Goal: Task Accomplishment & Management: Use online tool/utility

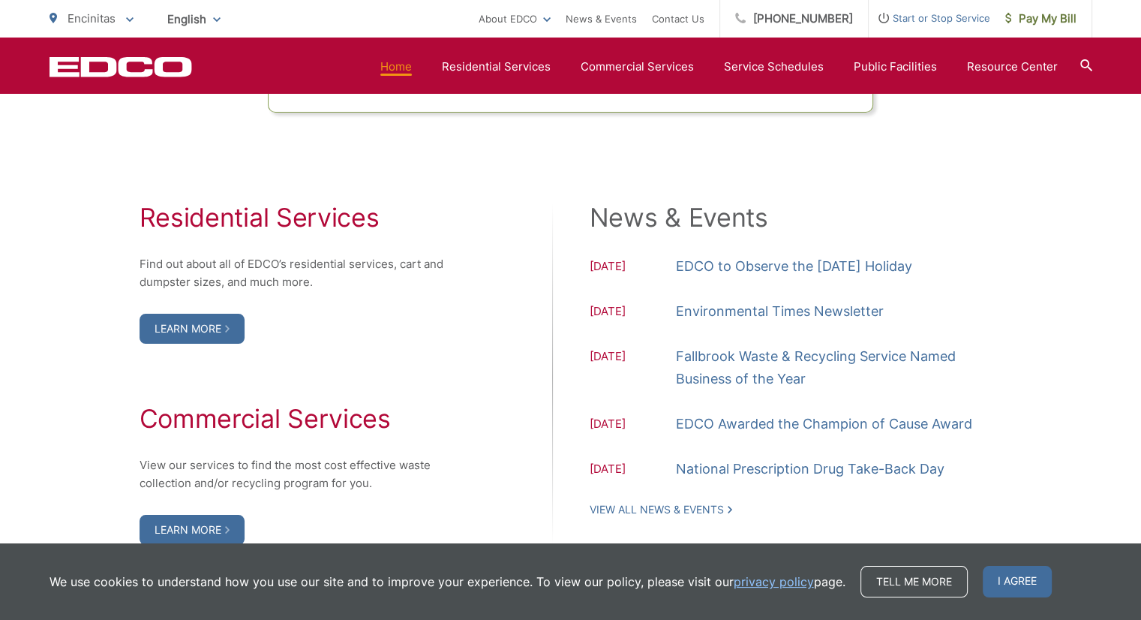
scroll to position [1500, 0]
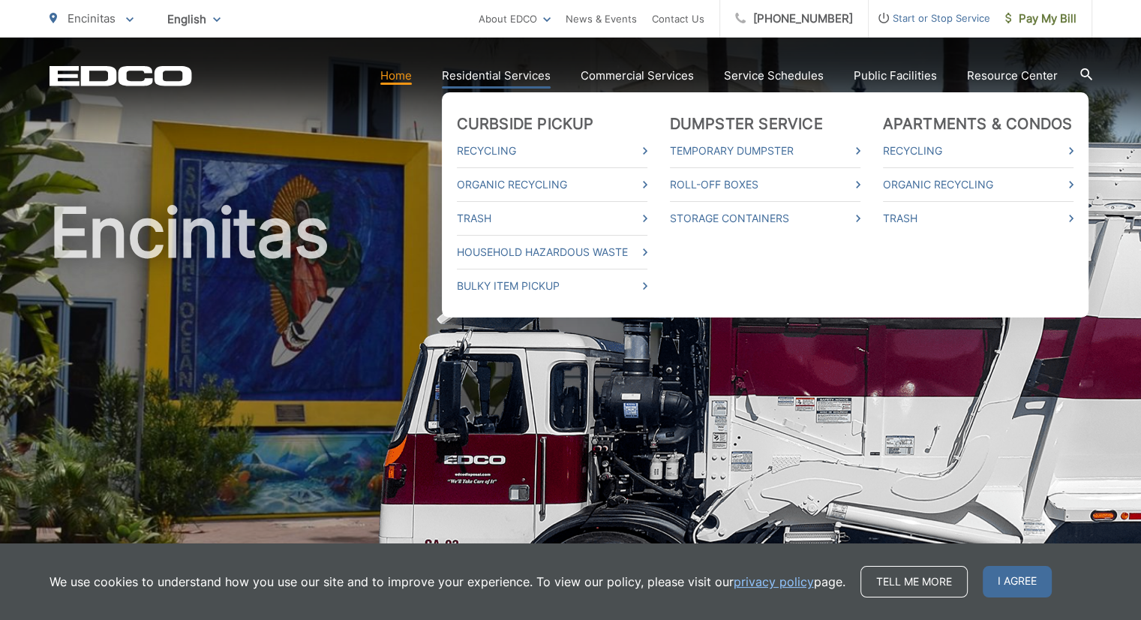
click at [538, 80] on link "Residential Services" at bounding box center [496, 76] width 109 height 18
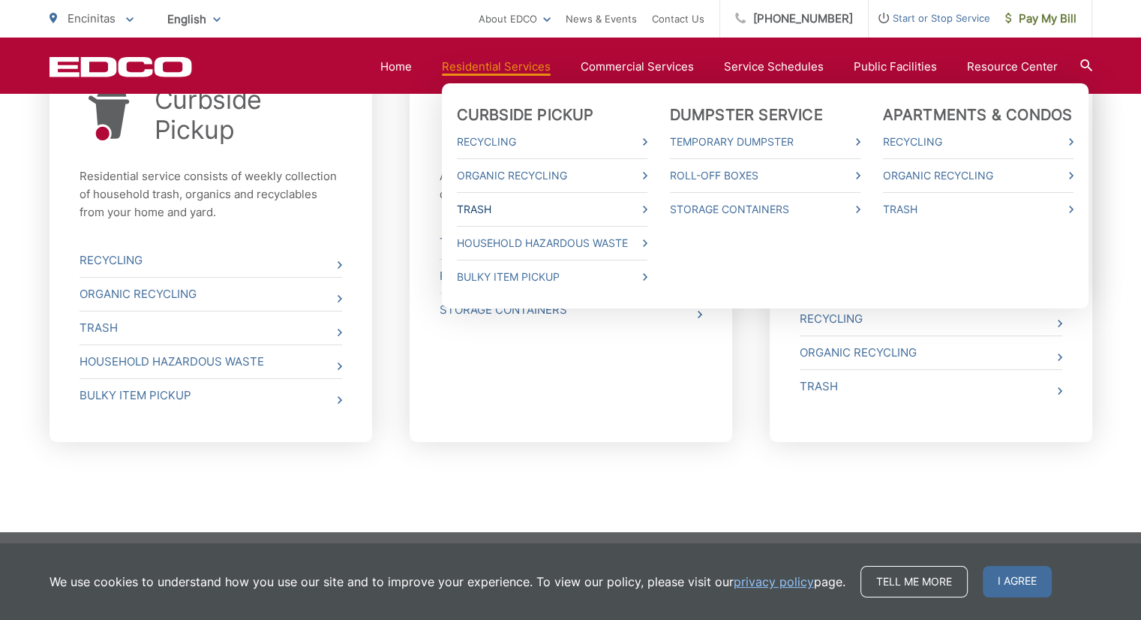
scroll to position [633, 0]
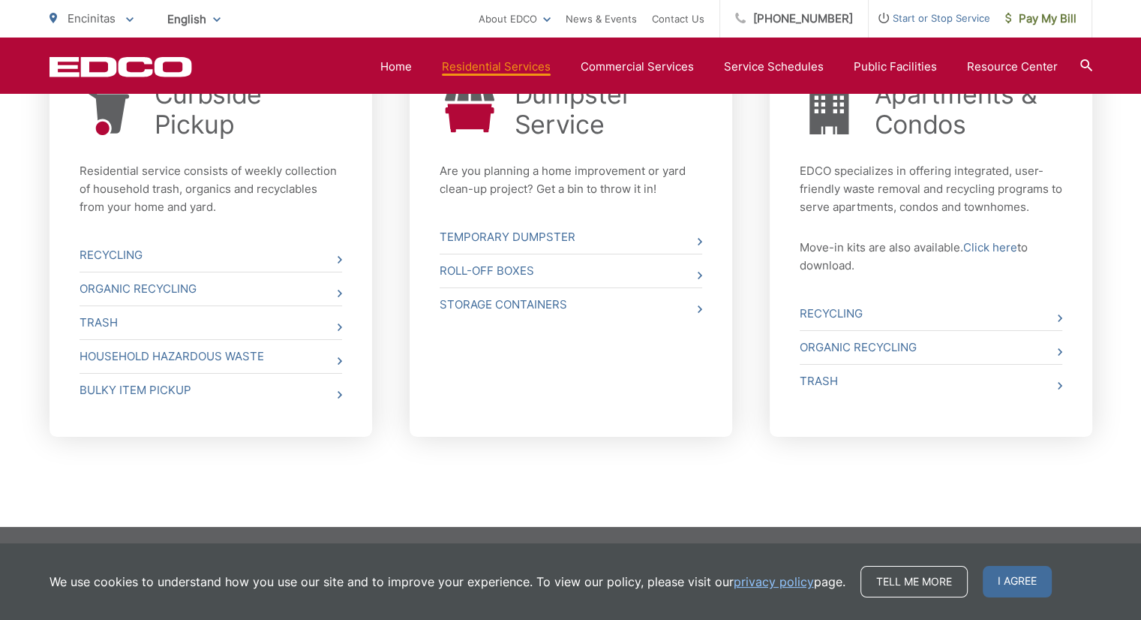
click at [1032, 440] on div "Curbside Pickup Residential service consists of weekly collection of household …" at bounding box center [571, 284] width 1043 height 485
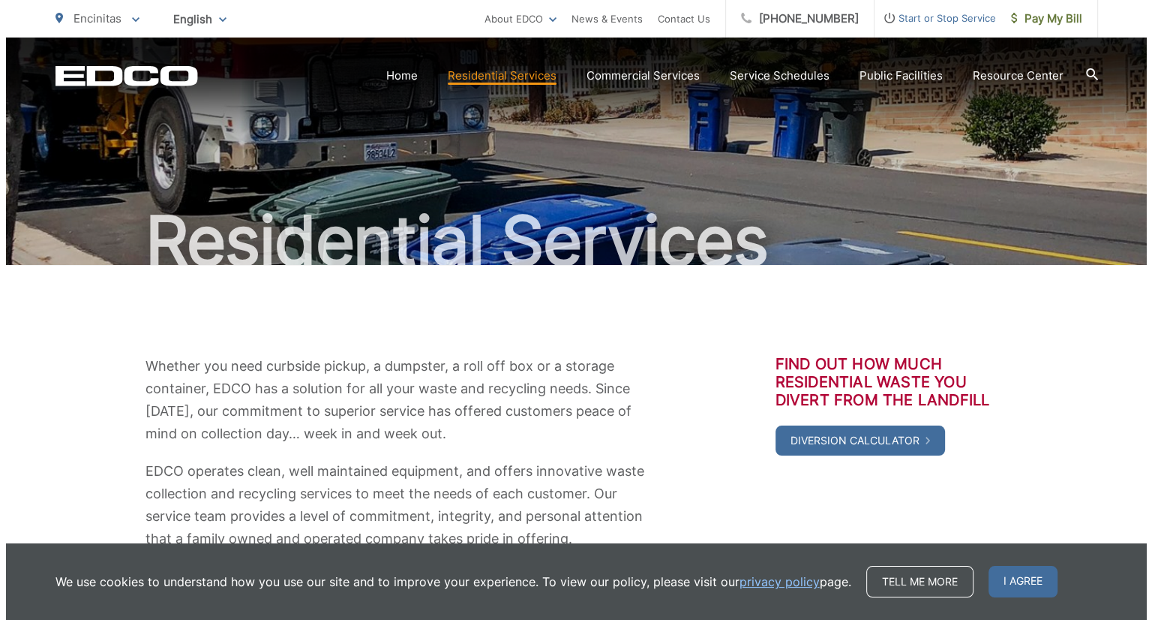
scroll to position [33, 0]
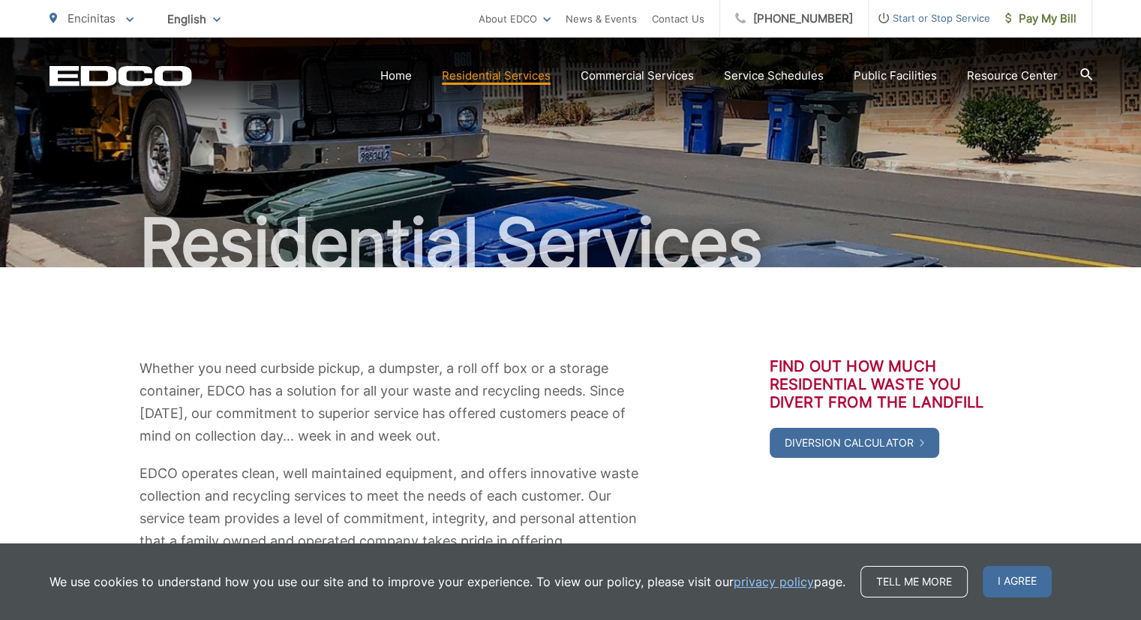
click at [962, 16] on span "Start or Stop Service" at bounding box center [930, 18] width 122 height 18
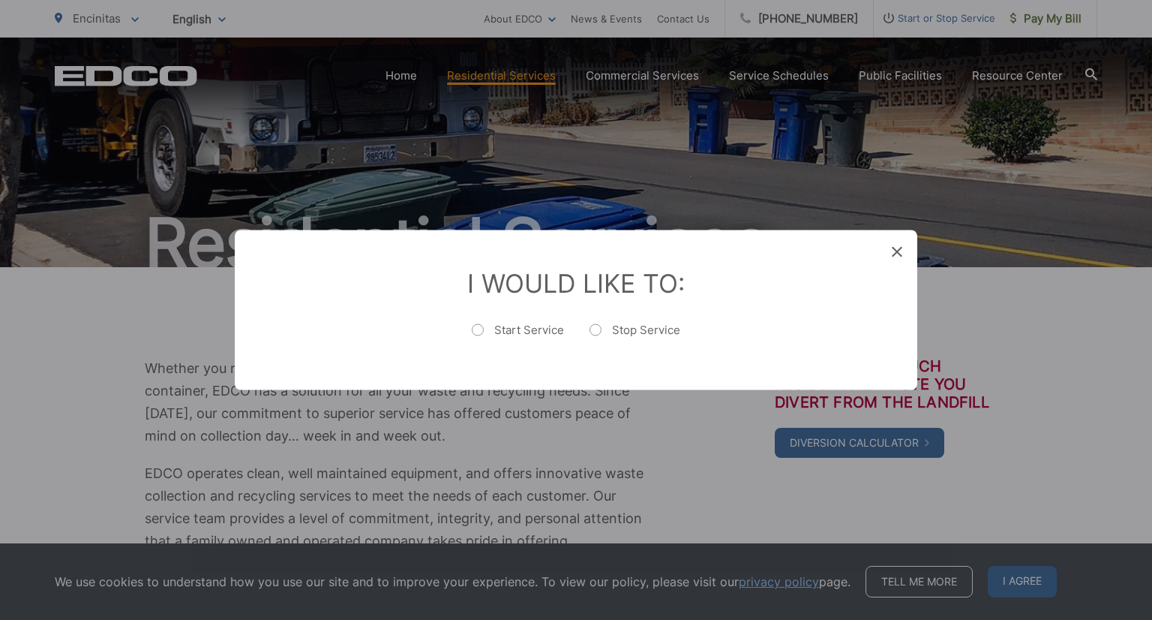
click at [530, 327] on label "Start Service" at bounding box center [518, 338] width 92 height 30
radio input "true"
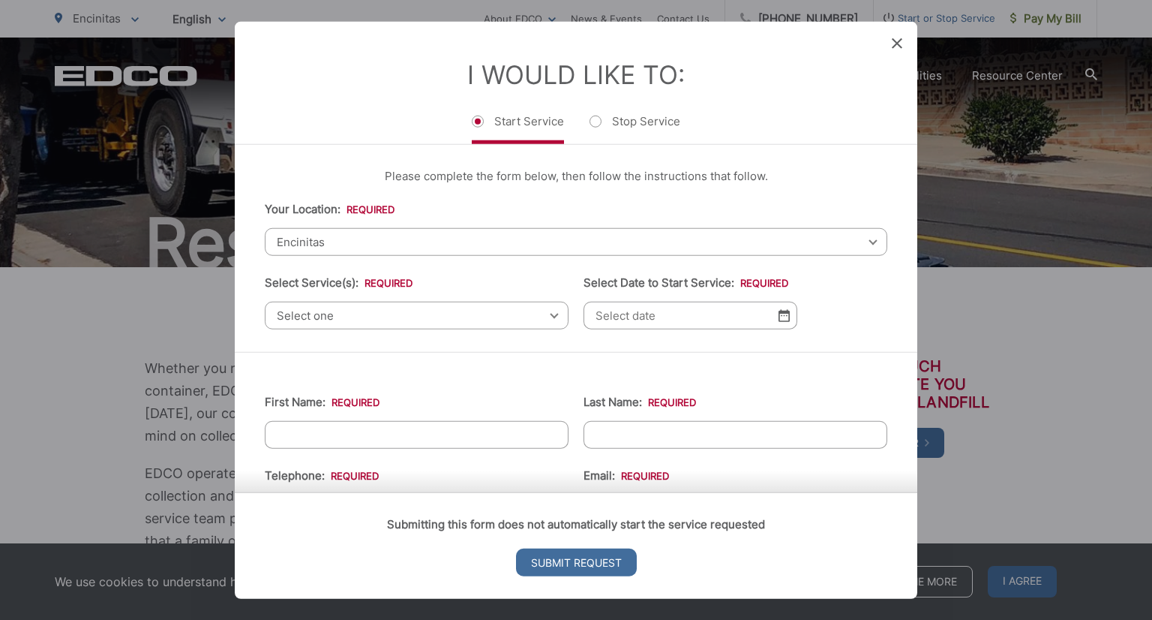
click at [507, 240] on span "Encinitas" at bounding box center [576, 242] width 623 height 28
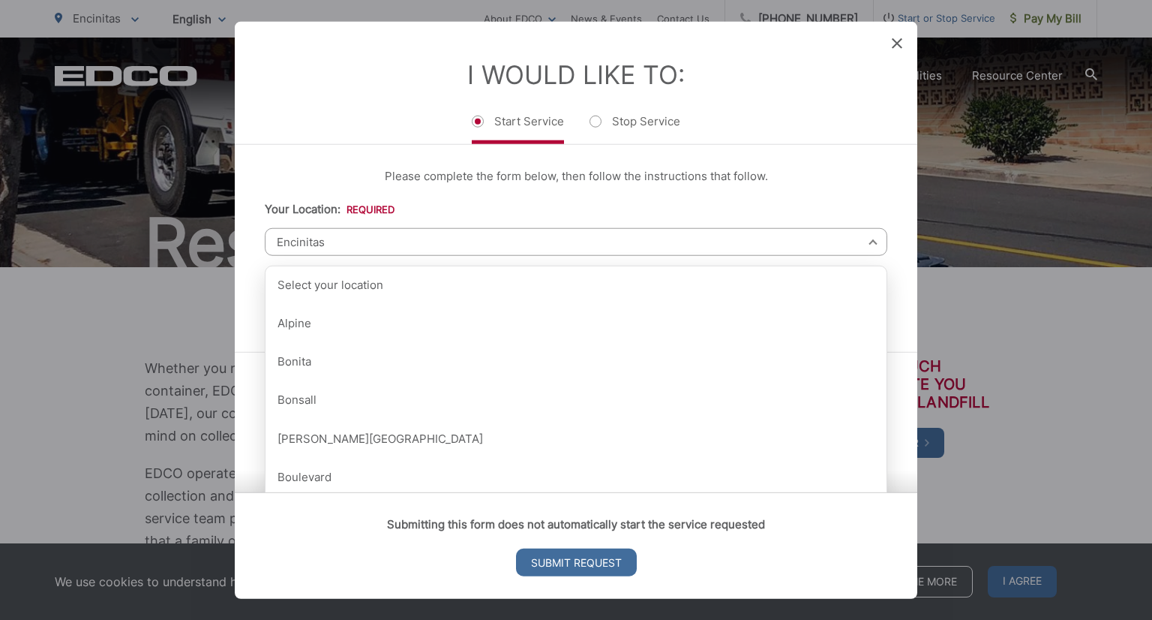
click at [531, 194] on div "Please complete the form below, then follow the instructions that follow. Your …" at bounding box center [576, 248] width 683 height 207
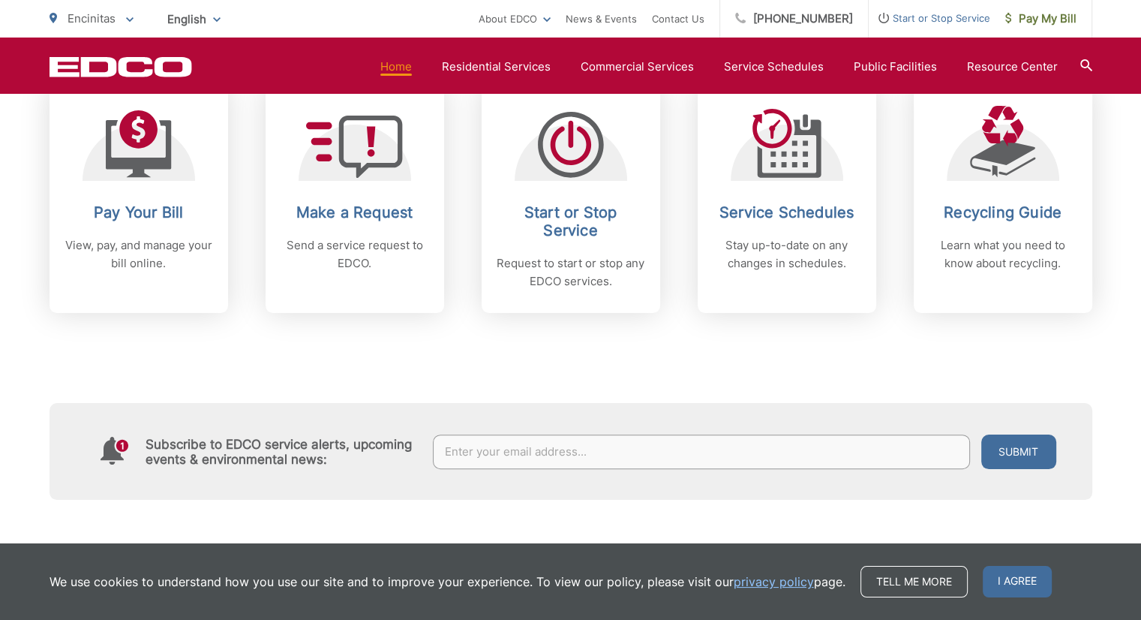
scroll to position [750, 0]
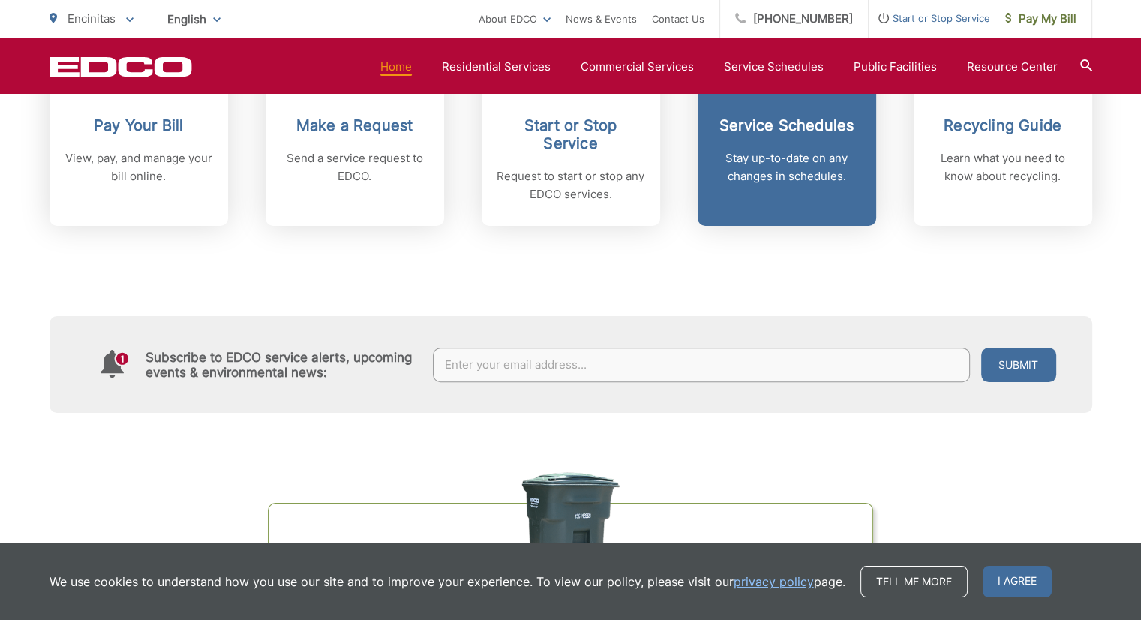
click at [759, 170] on p "Stay up-to-date on any changes in schedules." at bounding box center [787, 167] width 149 height 36
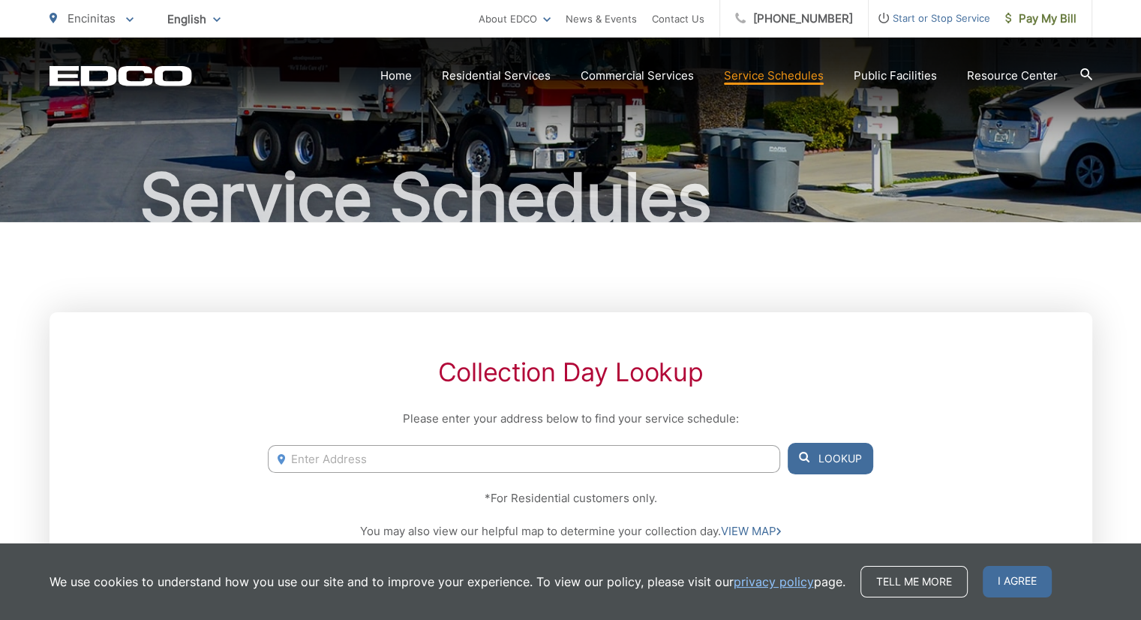
scroll to position [150, 0]
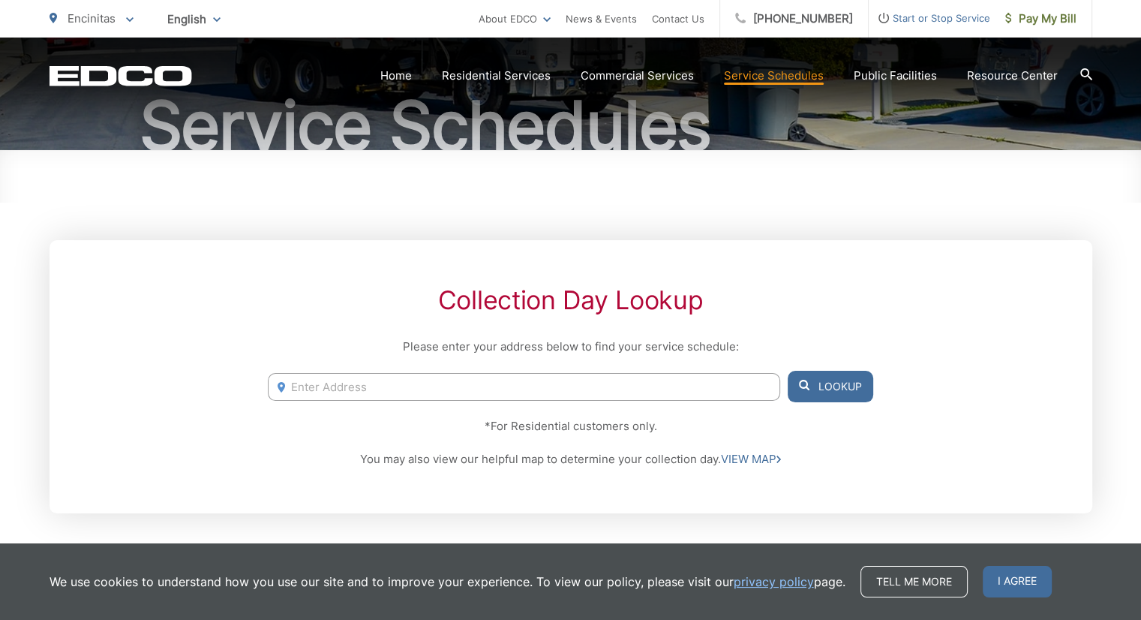
click at [417, 367] on div "Collection Day Lookup Please enter your address below to find your service sche…" at bounding box center [571, 376] width 1043 height 273
click at [394, 379] on input "Enter Address" at bounding box center [524, 387] width 512 height 28
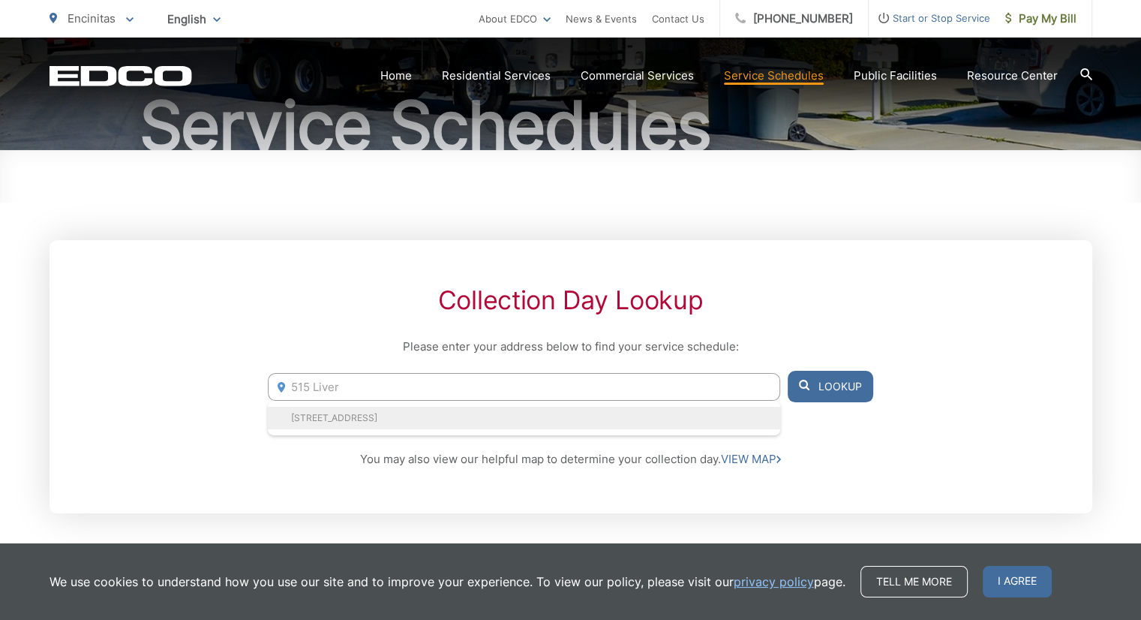
click at [391, 412] on li "[STREET_ADDRESS]" at bounding box center [524, 418] width 512 height 23
type input "[STREET_ADDRESS]"
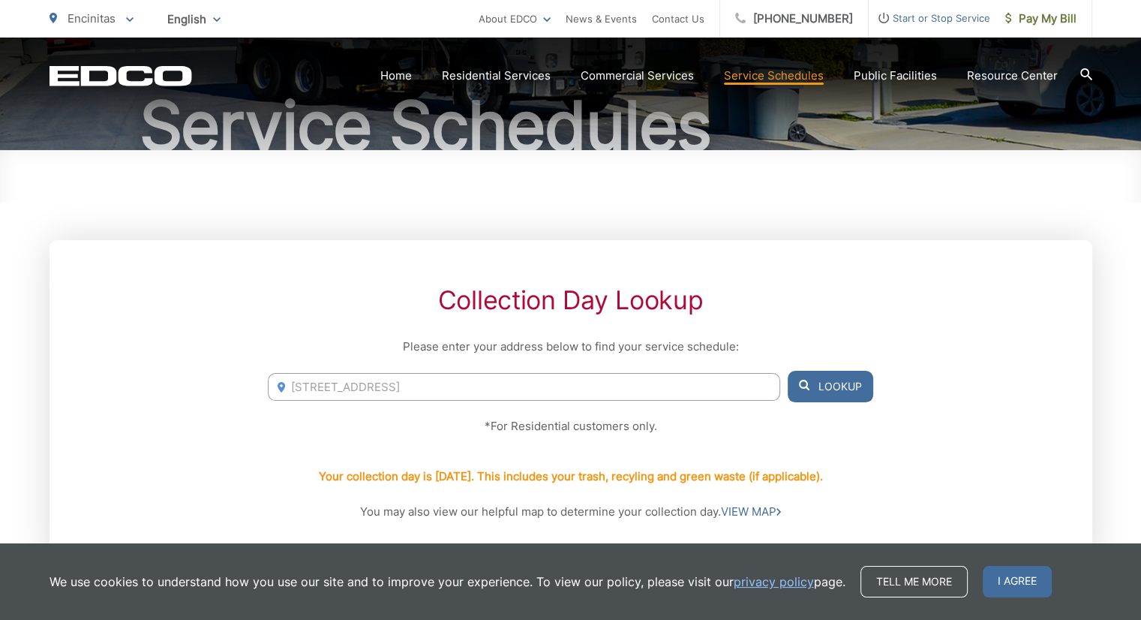
click at [833, 376] on button "Lookup" at bounding box center [831, 387] width 86 height 32
